Goal: Task Accomplishment & Management: Use online tool/utility

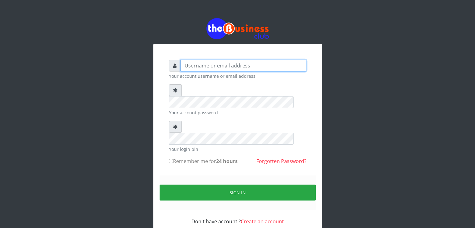
type input "Wisdomtelecom"
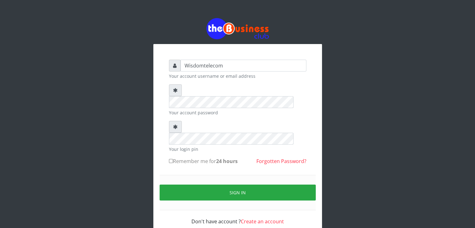
click at [171, 159] on input "Remember me for 24 hours" at bounding box center [171, 161] width 4 height 4
checkbox input "true"
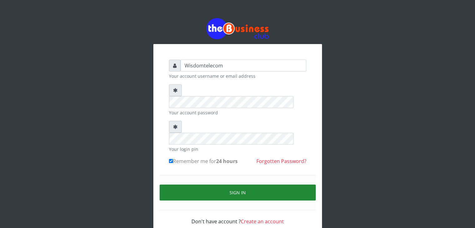
click at [216, 185] on button "Sign in" at bounding box center [238, 193] width 156 height 16
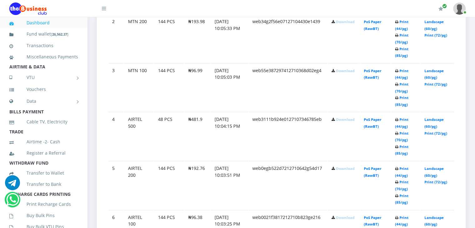
scroll to position [483, 0]
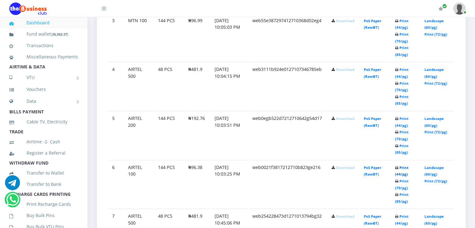
click at [398, 172] on link "Print (44/pg)" at bounding box center [401, 171] width 13 height 12
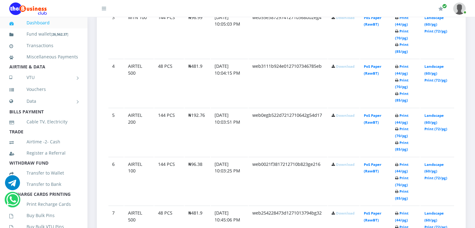
scroll to position [491, 0]
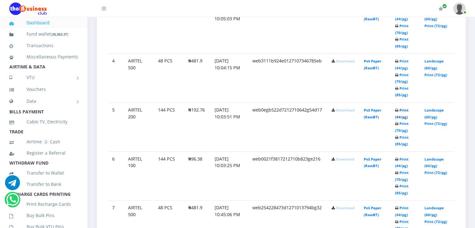
click at [399, 113] on link "Print (44/pg)" at bounding box center [401, 114] width 13 height 12
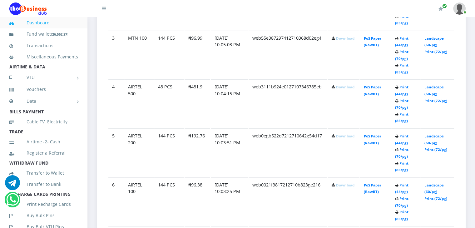
scroll to position [491, 0]
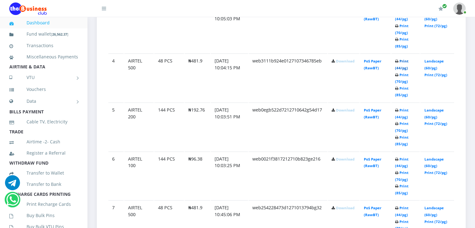
click at [396, 65] on link "Print (44/pg)" at bounding box center [401, 65] width 13 height 12
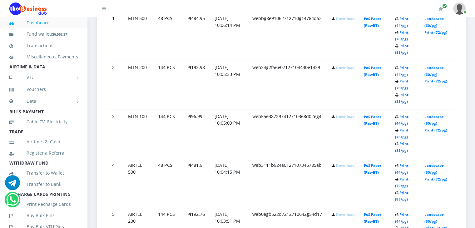
scroll to position [362, 0]
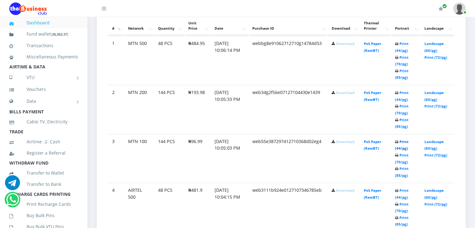
click at [400, 147] on link "Print (44/pg)" at bounding box center [401, 145] width 13 height 12
click at [399, 98] on link "Print (44/pg)" at bounding box center [401, 96] width 13 height 12
click at [401, 49] on link "Print (44/pg)" at bounding box center [401, 47] width 13 height 12
